Goal: Transaction & Acquisition: Purchase product/service

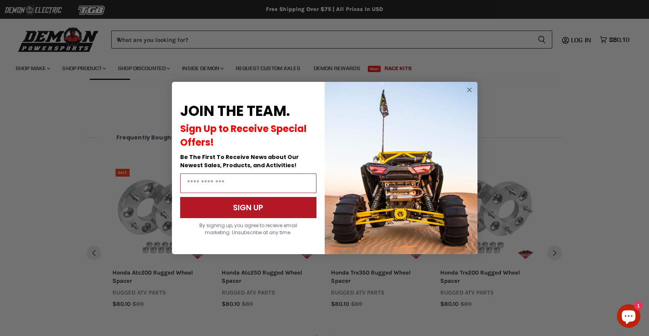
scroll to position [546, 0]
